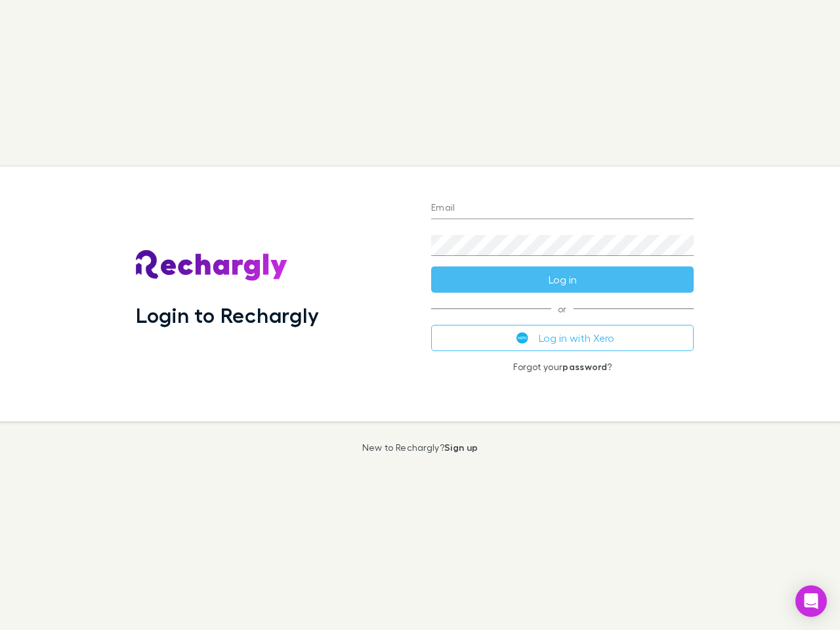
click at [420, 315] on div "Login to Rechargly" at bounding box center [272, 294] width 295 height 254
click at [562, 209] on input "Email" at bounding box center [562, 208] width 262 height 21
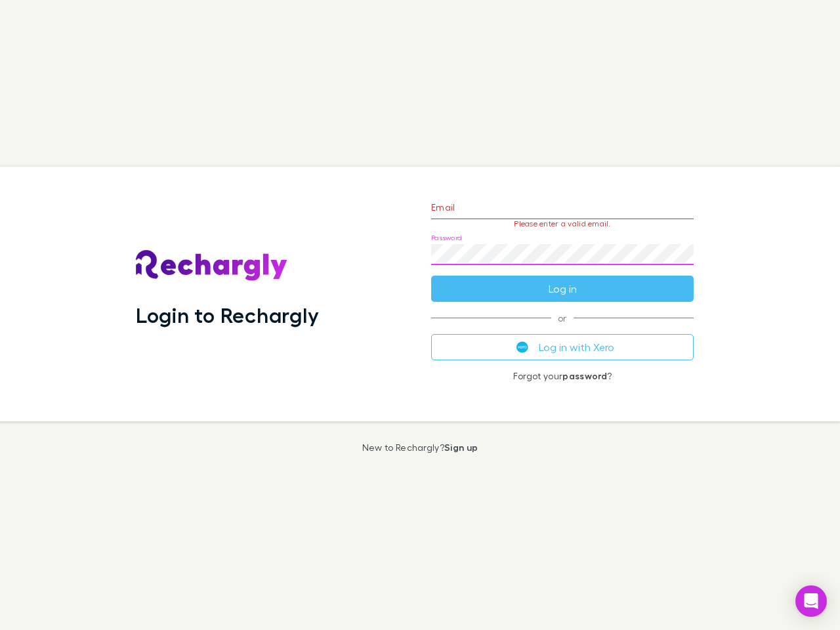
click at [562, 279] on form "Email Please enter a valid email. Password Log in" at bounding box center [562, 245] width 262 height 114
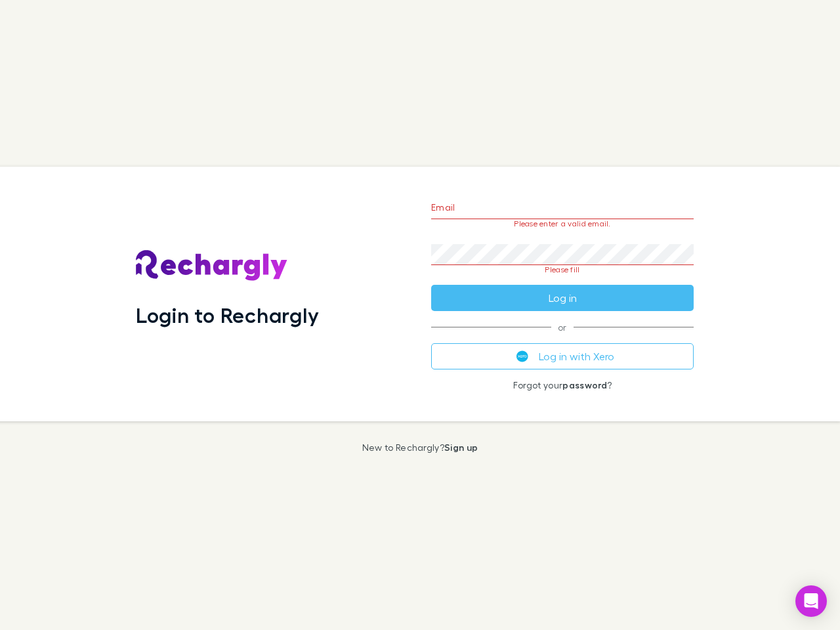
click at [562, 338] on div "Email Please enter a valid email. Password Please fill Log in or Log in with Xe…" at bounding box center [561, 294] width 283 height 254
click at [811, 601] on icon "Open Intercom Messenger" at bounding box center [811, 601] width 14 height 16
